Goal: Task Accomplishment & Management: Complete application form

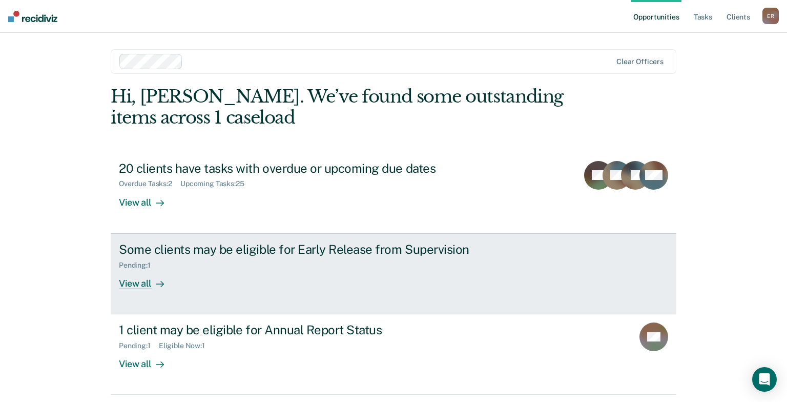
click at [389, 296] on link "Some clients may be eligible for Early Release from Supervision Pending : 1 Vie…" at bounding box center [394, 273] width 566 height 81
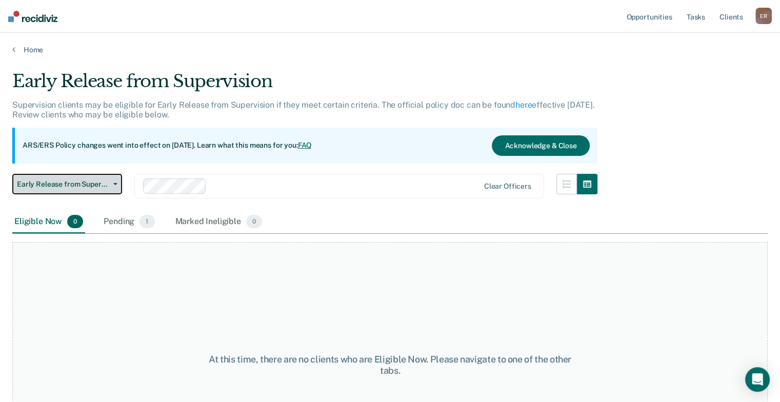
click at [88, 189] on button "Early Release from Supervision" at bounding box center [67, 184] width 110 height 21
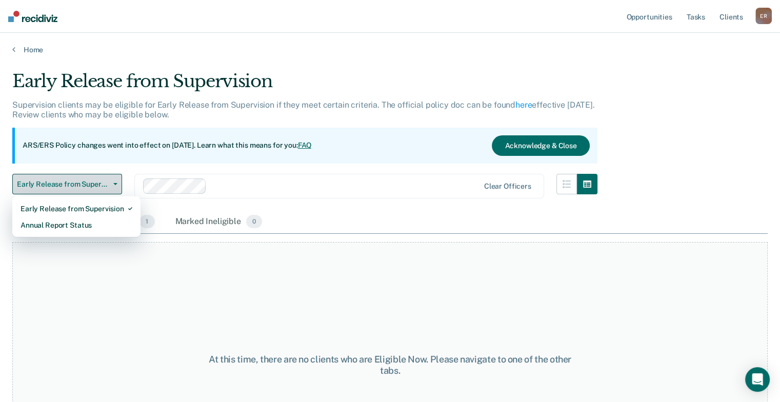
click at [88, 189] on button "Early Release from Supervision" at bounding box center [67, 184] width 110 height 21
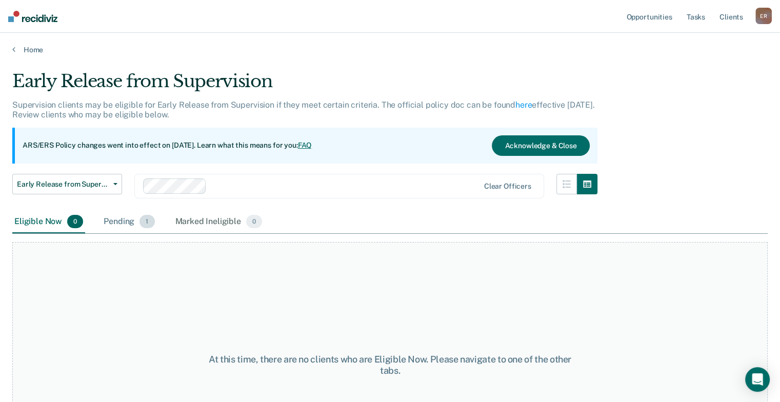
click at [129, 219] on div "Pending 1" at bounding box center [129, 222] width 55 height 23
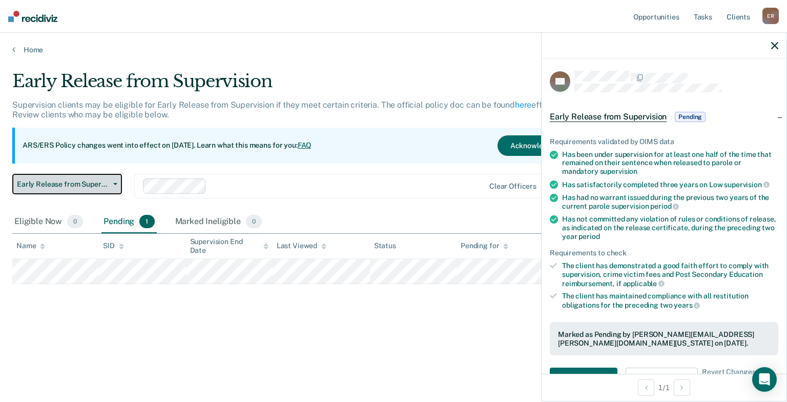
click at [112, 188] on button "Early Release from Supervision" at bounding box center [67, 184] width 110 height 21
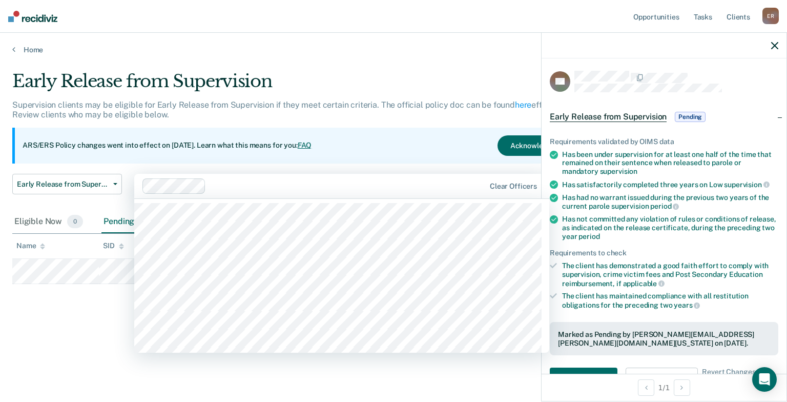
click at [270, 190] on div at bounding box center [347, 186] width 275 height 12
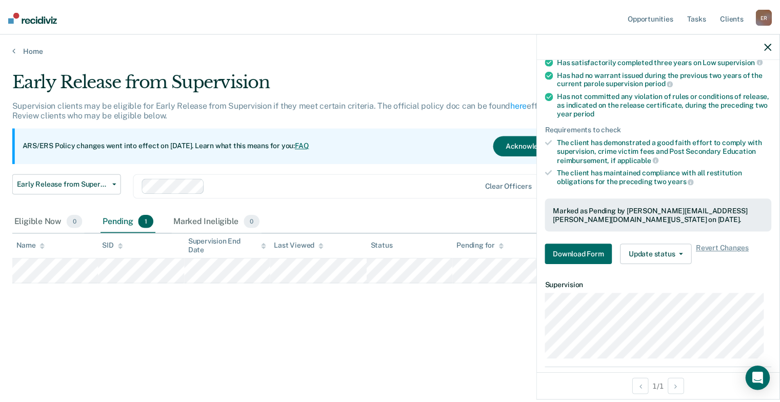
scroll to position [144, 0]
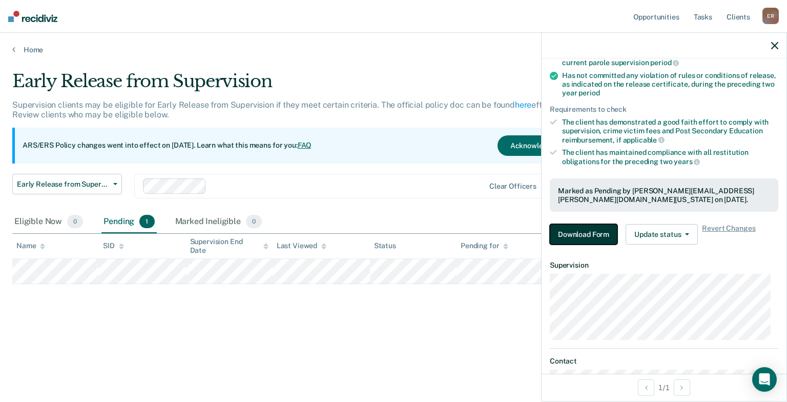
click at [601, 231] on button "Download Form" at bounding box center [584, 234] width 68 height 21
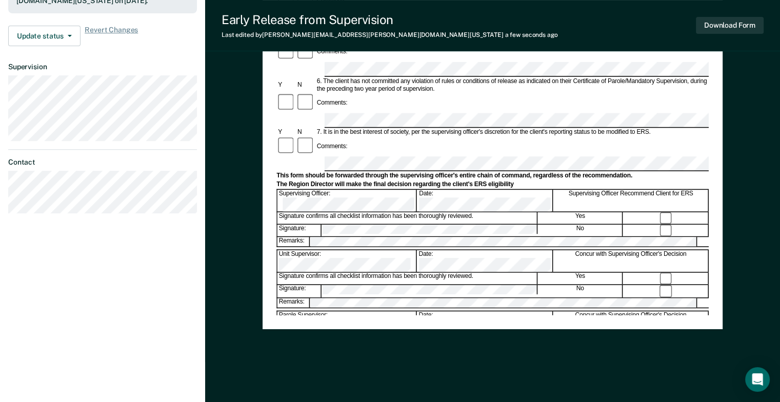
scroll to position [362, 0]
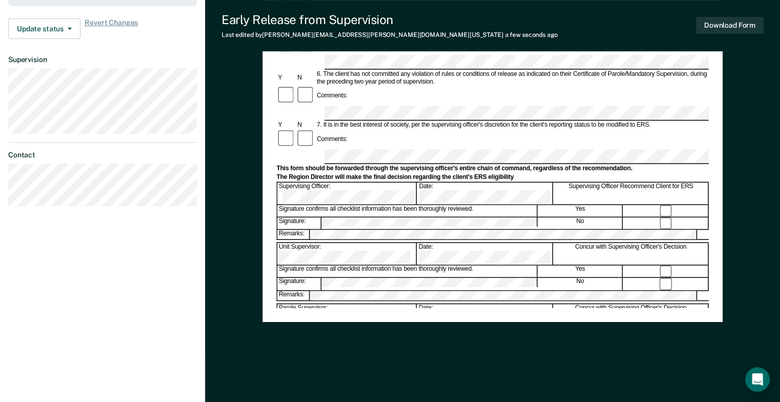
click at [453, 306] on div "Early Release from Supervision (ERS) Checklist, Recommendation, and Determinati…" at bounding box center [492, 21] width 432 height 571
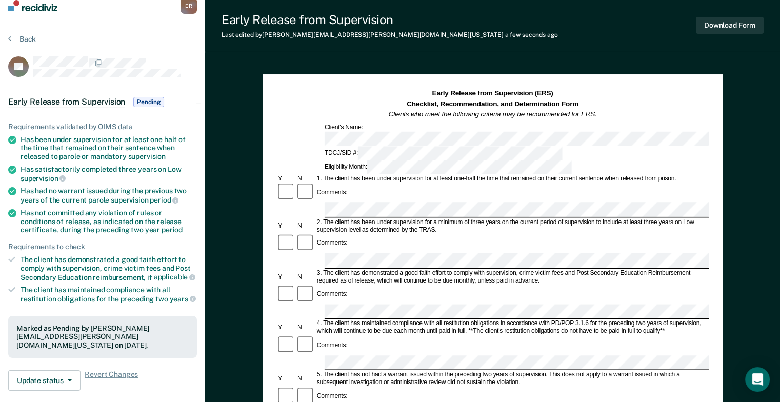
scroll to position [11, 0]
click at [248, 248] on div "Early Release from Supervision (ERS) Checklist, Recommendation, and Determinati…" at bounding box center [492, 402] width 575 height 701
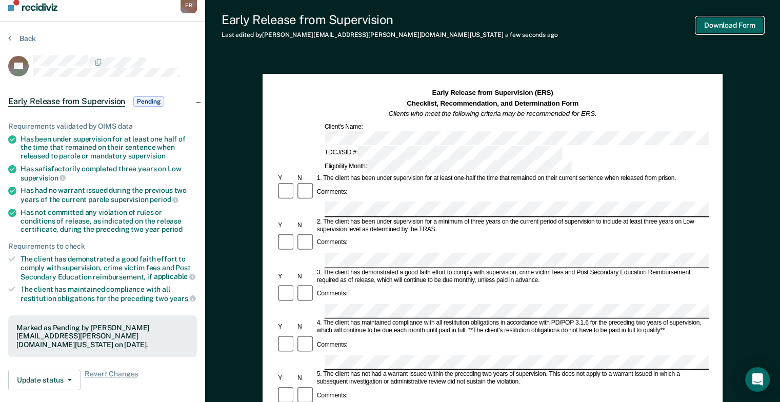
click at [721, 29] on button "Download Form" at bounding box center [730, 25] width 68 height 17
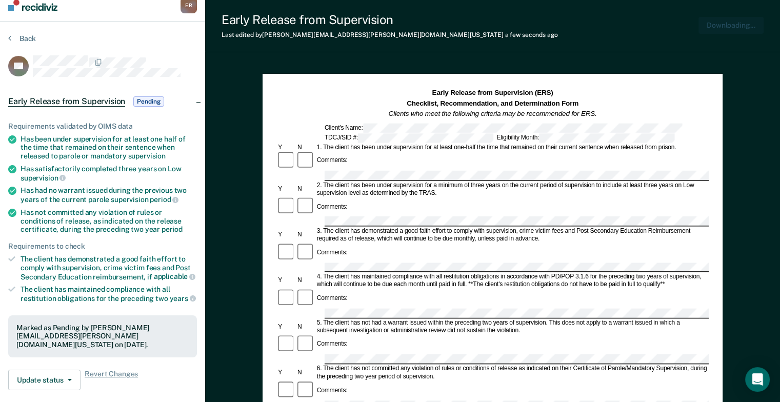
scroll to position [0, 0]
click at [727, 40] on div "Early Release from Supervision Last edited by Elisa.Roach@tdcj.texas.gov a few …" at bounding box center [492, 25] width 575 height 51
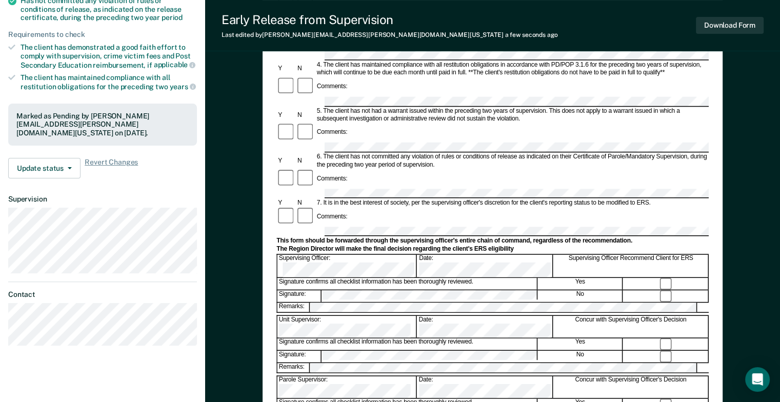
scroll to position [257, 0]
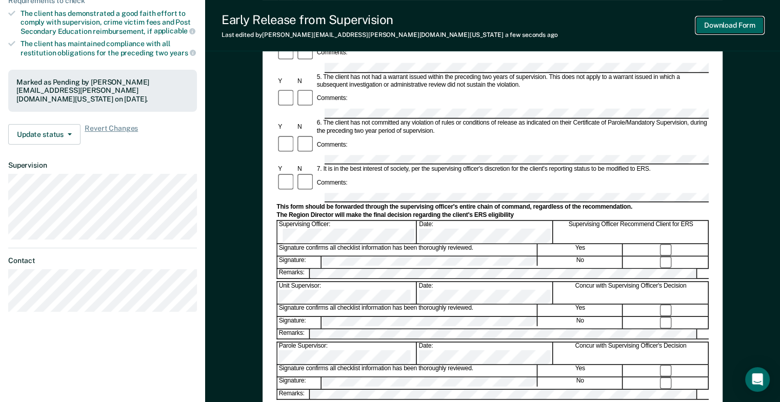
click at [720, 25] on button "Download Form" at bounding box center [730, 25] width 68 height 17
click at [457, 14] on div "Early Release from Supervision Last edited by Elisa.Roach@tdcj.texas.gov a few …" at bounding box center [492, 25] width 575 height 51
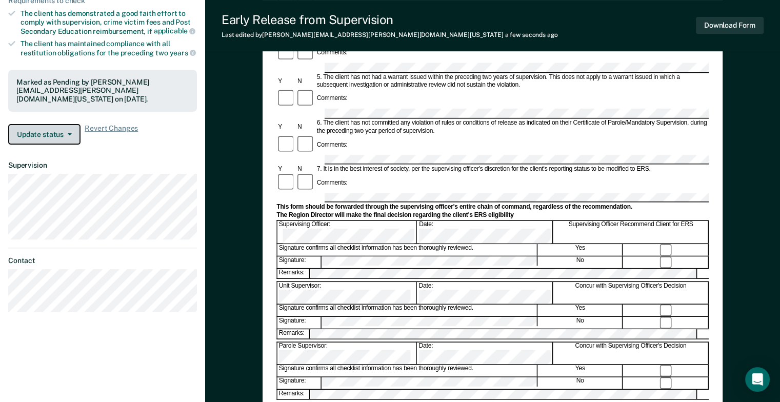
click at [70, 133] on icon "button" at bounding box center [70, 134] width 4 height 2
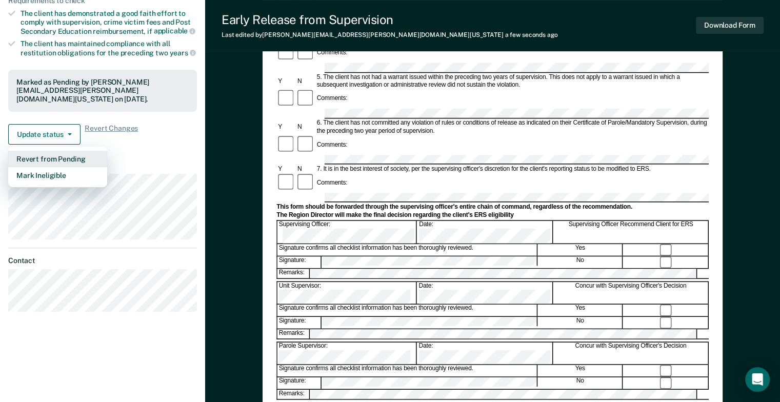
click at [69, 151] on button "Revert from Pending" at bounding box center [57, 159] width 99 height 16
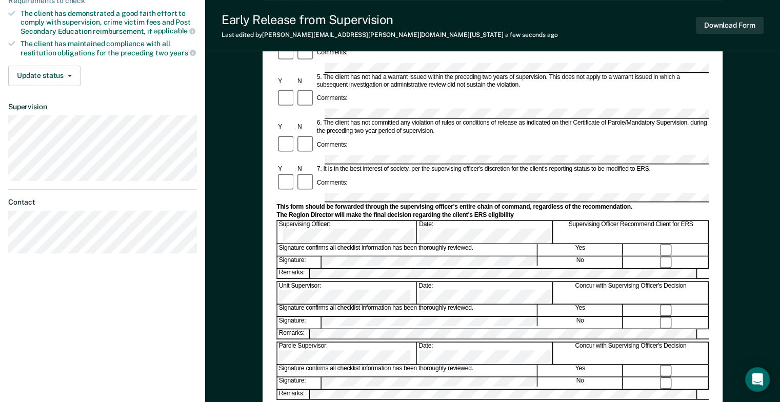
click at [450, 21] on div "Early Release from Supervision Last edited by Elisa.Roach@tdcj.texas.gov a few …" at bounding box center [492, 25] width 575 height 51
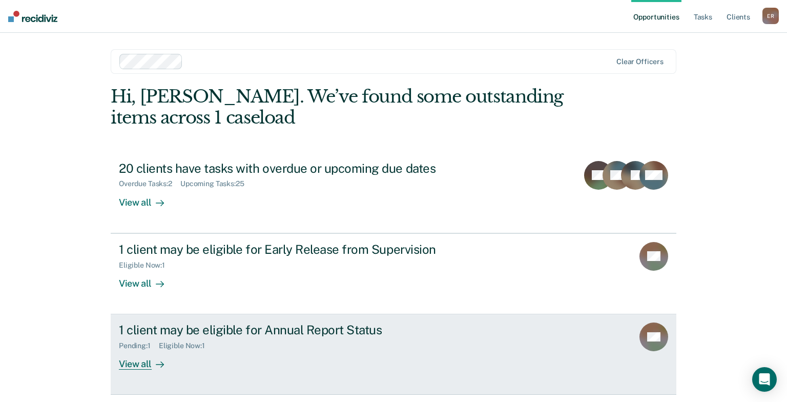
click at [252, 326] on div "1 client may be eligible for Annual Report Status" at bounding box center [299, 329] width 360 height 15
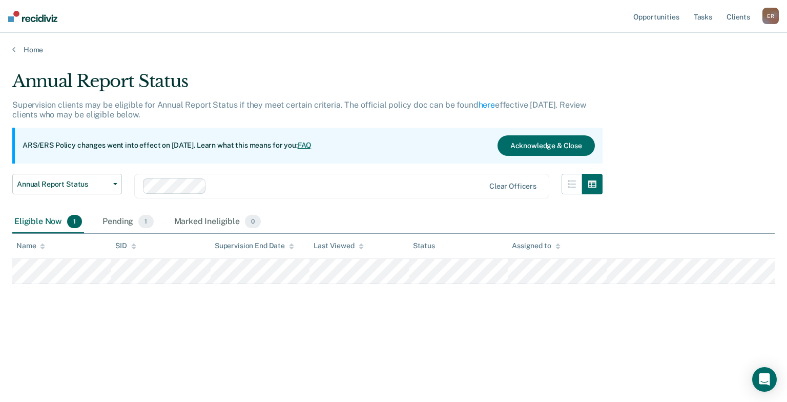
click at [48, 221] on div "Eligible Now 1" at bounding box center [48, 222] width 72 height 23
click at [119, 188] on button "Annual Report Status" at bounding box center [67, 184] width 110 height 21
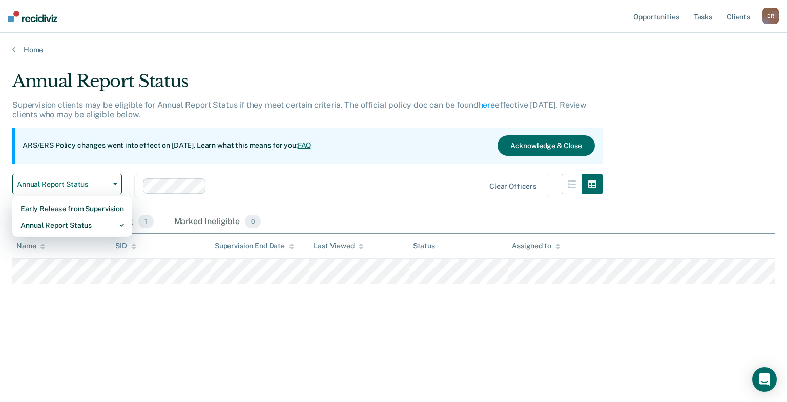
click at [239, 178] on div at bounding box center [314, 185] width 342 height 15
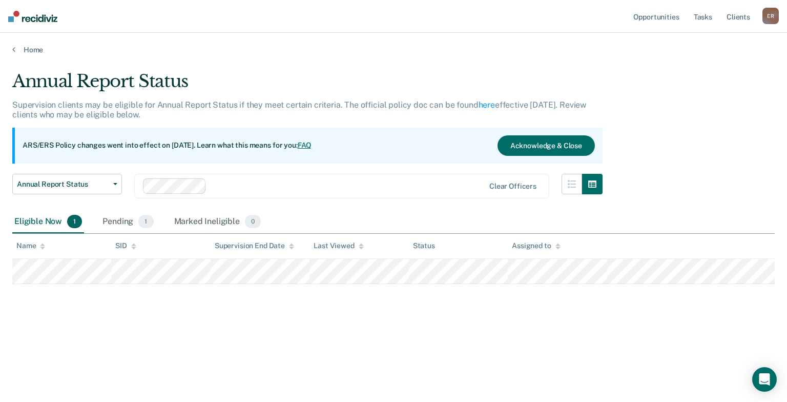
click at [84, 328] on div "Annual Report Status Supervision clients may be eligible for Annual Report Stat…" at bounding box center [393, 214] width 763 height 287
click at [29, 49] on link "Home" at bounding box center [393, 49] width 763 height 9
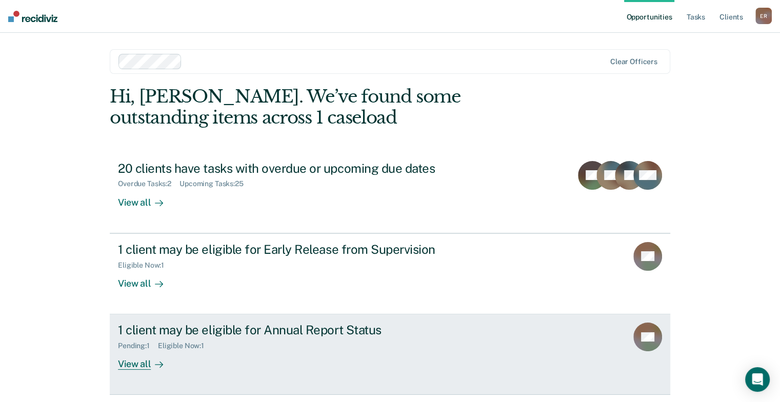
click at [222, 344] on div "Pending : 1 Eligible Now : 1" at bounding box center [298, 343] width 360 height 13
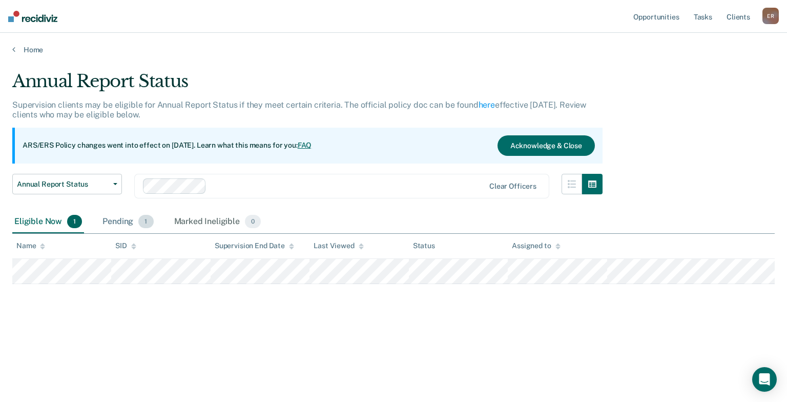
click at [143, 224] on span "1" at bounding box center [145, 221] width 15 height 13
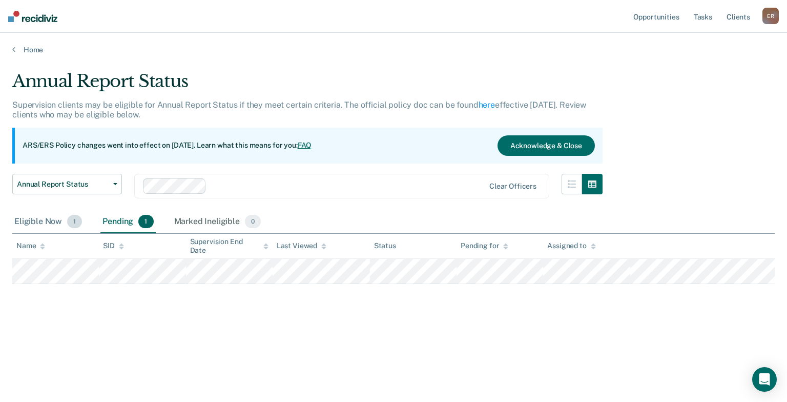
click at [75, 224] on span "1" at bounding box center [74, 221] width 15 height 13
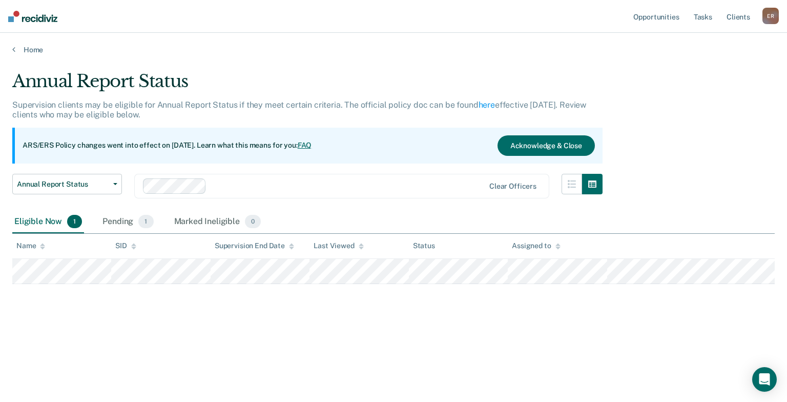
click at [218, 337] on div "Annual Report Status Supervision clients may be eligible for Annual Report Stat…" at bounding box center [393, 214] width 763 height 287
click at [33, 47] on link "Home" at bounding box center [393, 49] width 763 height 9
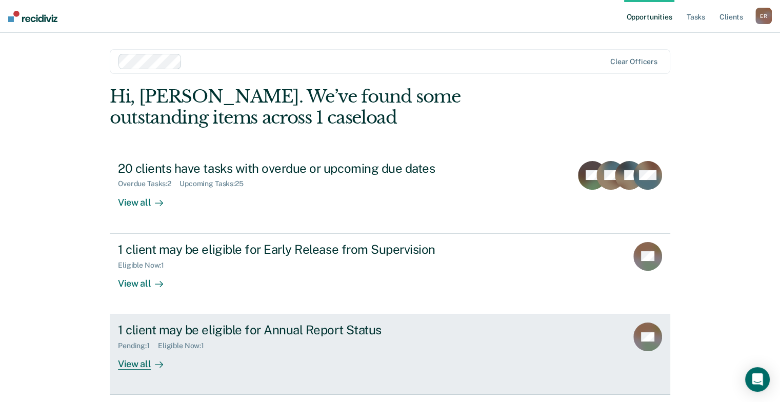
click at [166, 345] on div "Eligible Now : 1" at bounding box center [185, 345] width 54 height 9
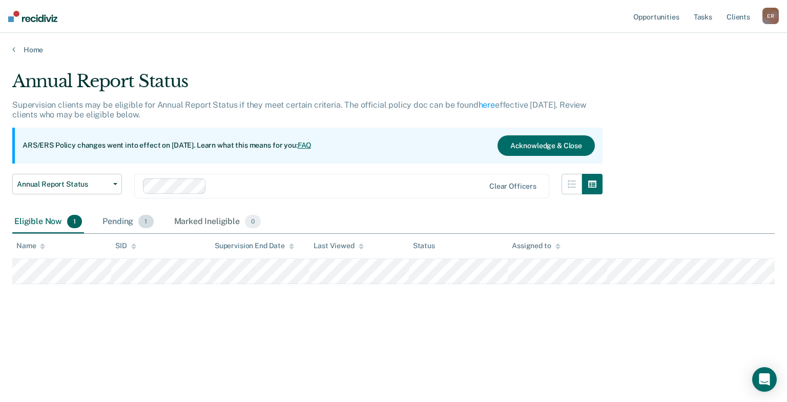
click at [142, 225] on span "1" at bounding box center [145, 221] width 15 height 13
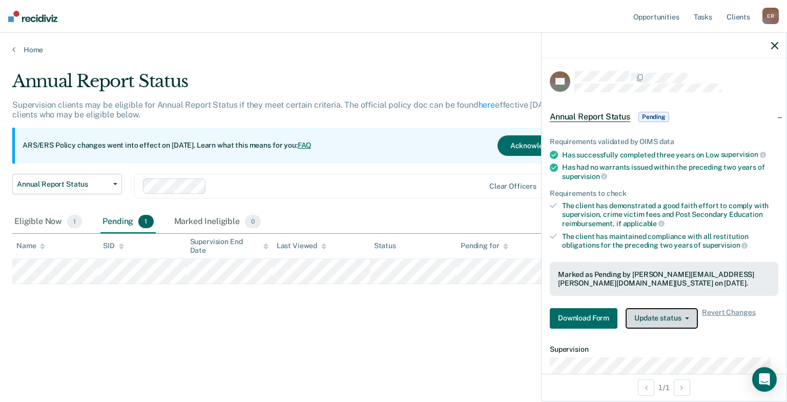
click at [688, 320] on button "Update status" at bounding box center [662, 318] width 72 height 21
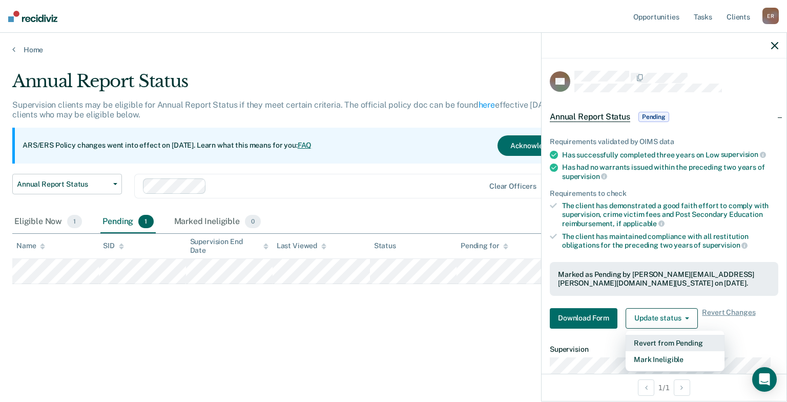
click at [685, 339] on button "Revert from Pending" at bounding box center [675, 343] width 99 height 16
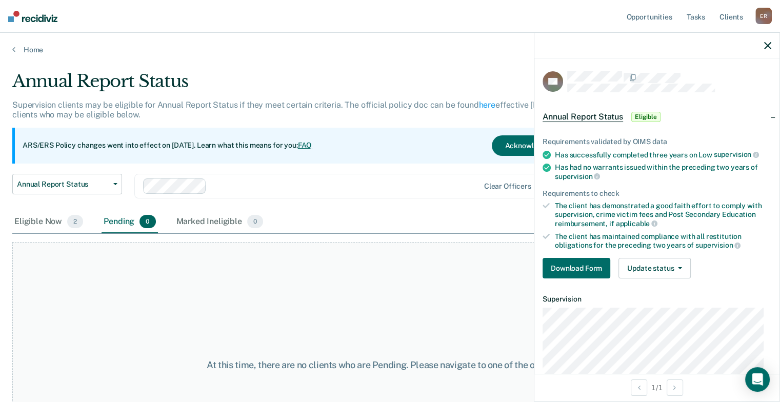
click at [31, 44] on div "Home" at bounding box center [390, 44] width 780 height 22
click at [29, 47] on link "Home" at bounding box center [389, 49] width 755 height 9
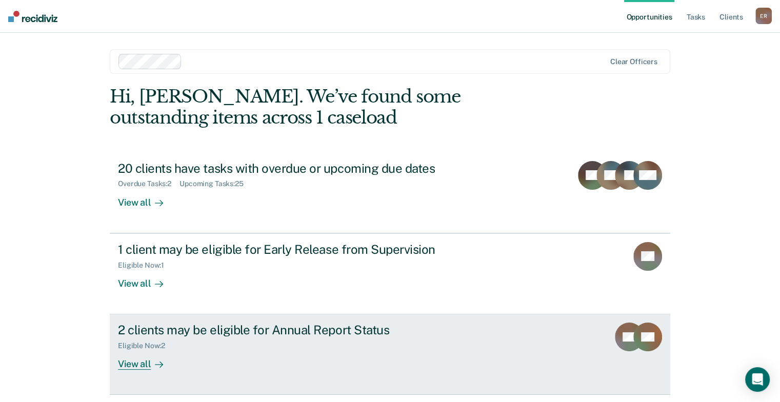
click at [141, 363] on div "View all" at bounding box center [146, 360] width 57 height 20
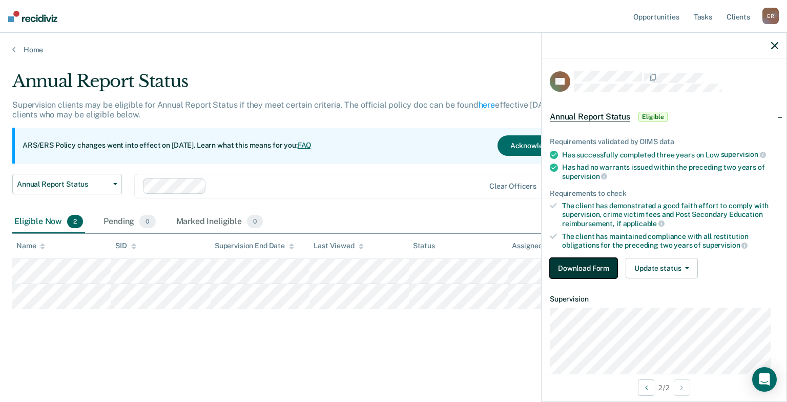
click at [577, 269] on button "Download Form" at bounding box center [584, 268] width 68 height 21
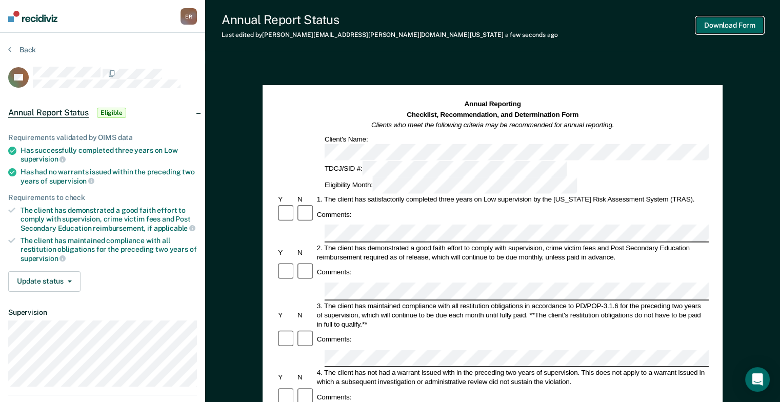
click at [718, 28] on button "Download Form" at bounding box center [730, 25] width 68 height 17
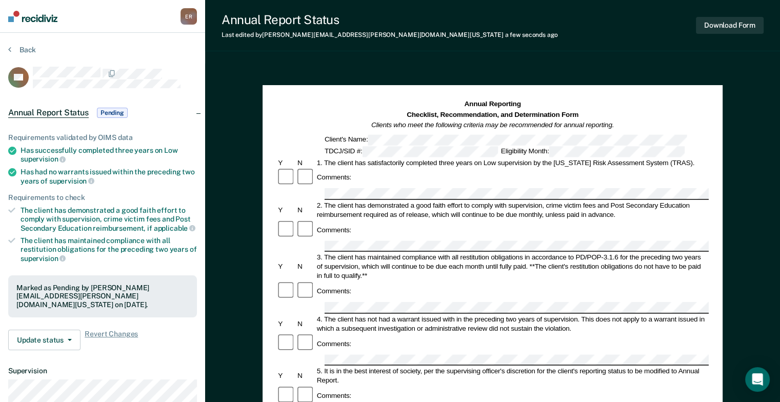
click at [442, 37] on div "Annual Report Status Last edited by Elisa.Roach@tdcj.texas.gov a few seconds ag…" at bounding box center [492, 25] width 575 height 51
click at [724, 31] on button "Download Form" at bounding box center [730, 25] width 68 height 17
click at [114, 111] on span "Pending" at bounding box center [112, 113] width 31 height 10
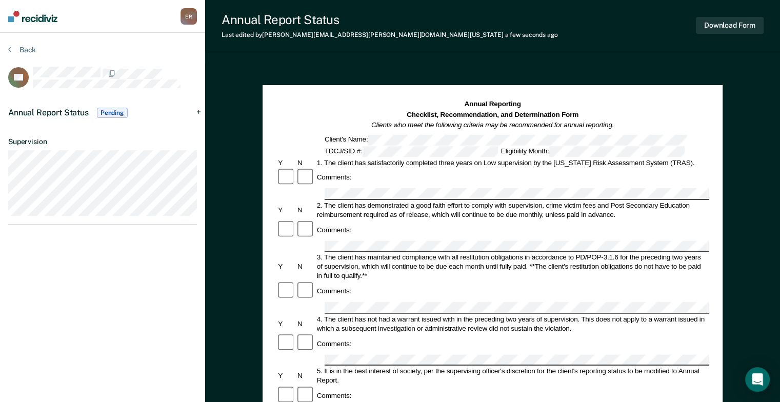
click at [109, 111] on span "Pending" at bounding box center [112, 113] width 31 height 10
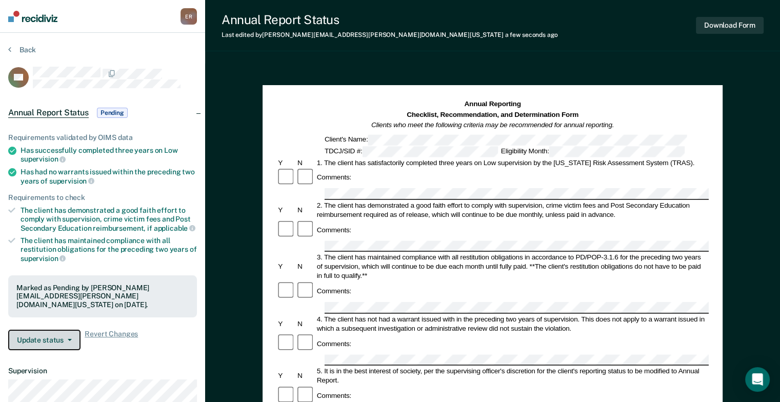
click at [63, 330] on button "Update status" at bounding box center [44, 340] width 72 height 21
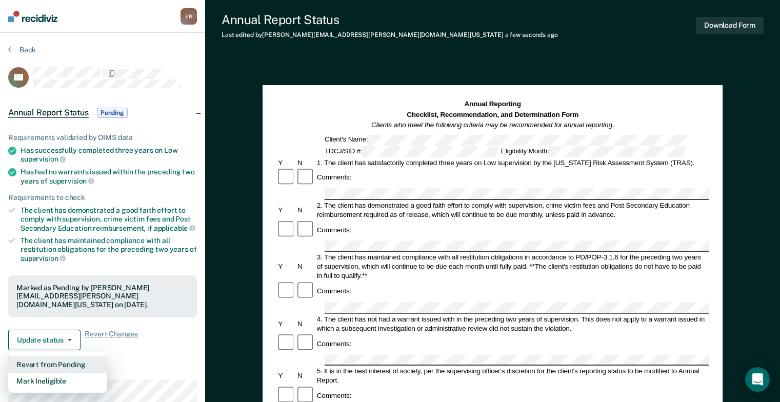
click at [63, 356] on button "Revert from Pending" at bounding box center [57, 364] width 99 height 16
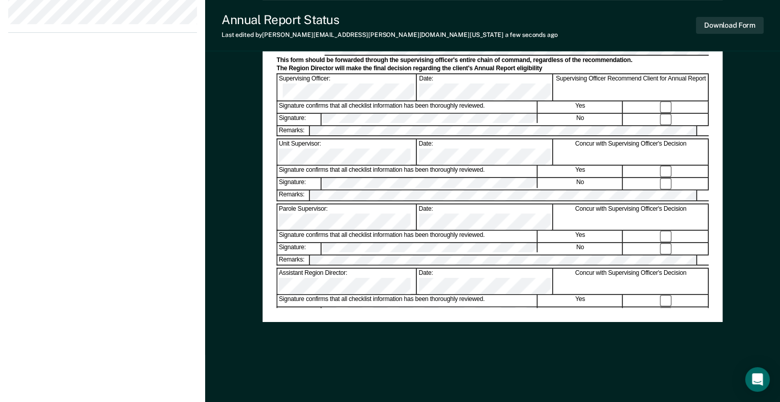
scroll to position [11, 0]
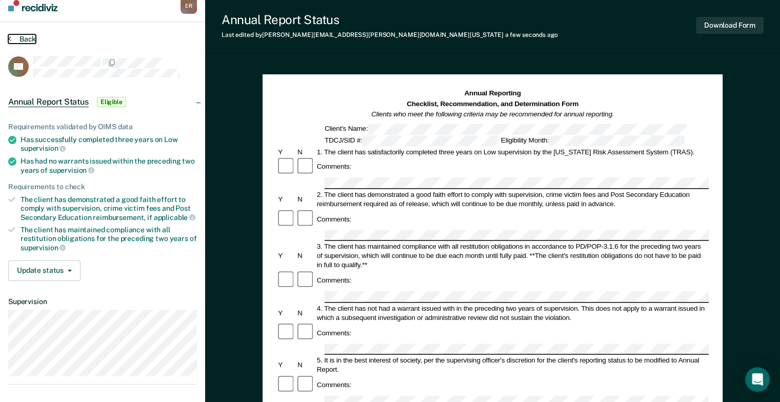
click at [23, 39] on button "Back" at bounding box center [22, 38] width 28 height 9
